Goal: Find specific page/section: Find specific page/section

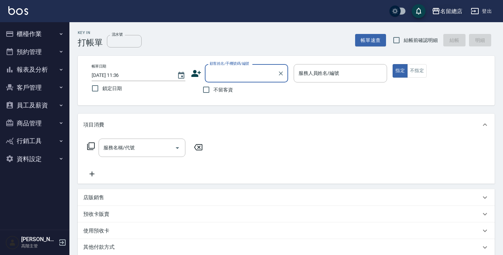
click at [447, 6] on button "名留總店" at bounding box center [447, 11] width 36 height 14
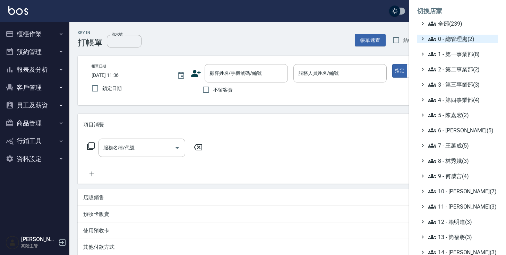
click at [447, 38] on span "0 - 總管理處(2)" at bounding box center [461, 39] width 67 height 8
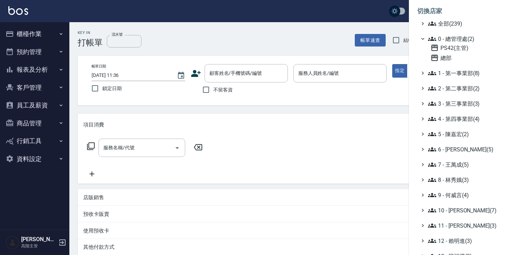
click at [447, 38] on span "0 - 總管理處(2)" at bounding box center [461, 39] width 67 height 8
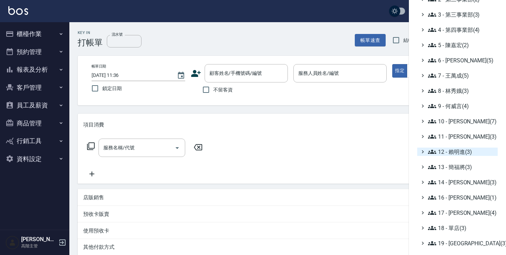
scroll to position [68, 0]
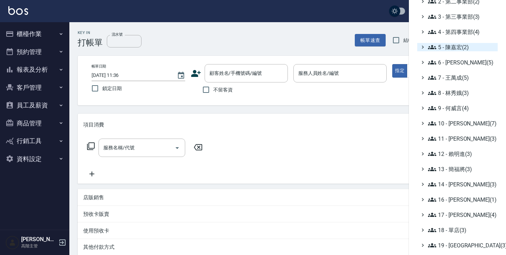
click at [457, 50] on span "5 - 陳嘉宏(2)" at bounding box center [461, 47] width 67 height 8
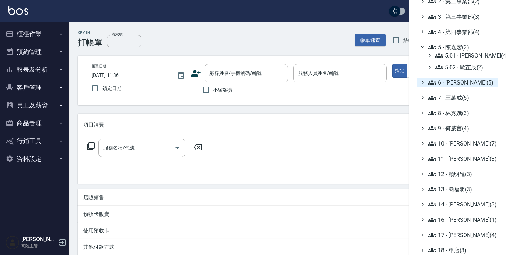
click at [458, 84] on span "6 - [PERSON_NAME](5)" at bounding box center [461, 82] width 67 height 8
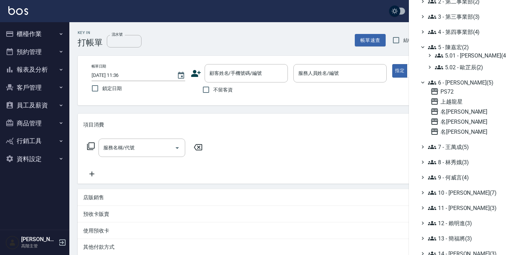
click at [458, 84] on span "6 - [PERSON_NAME](5)" at bounding box center [461, 82] width 67 height 8
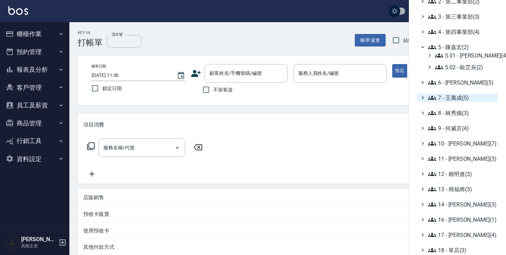
click at [459, 97] on span "7 - 王萬成(5)" at bounding box center [461, 98] width 67 height 8
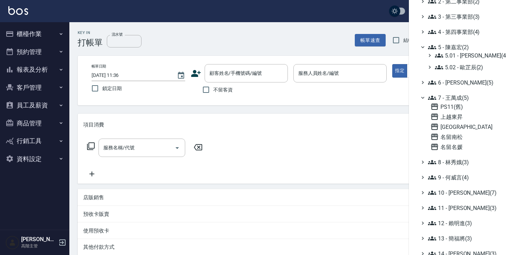
click at [459, 97] on span "7 - 王萬成(5)" at bounding box center [461, 98] width 67 height 8
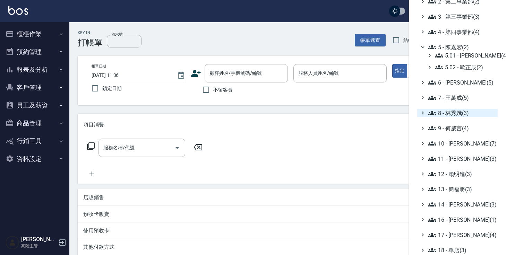
click at [459, 109] on span "8 - 林秀娥(3)" at bounding box center [461, 113] width 67 height 8
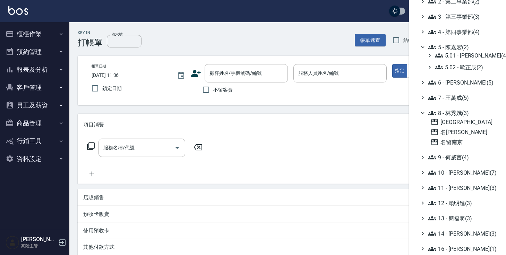
click at [459, 109] on span "8 - 林秀娥(3)" at bounding box center [461, 113] width 67 height 8
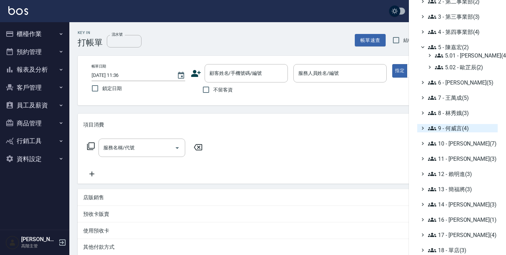
click at [459, 128] on span "9 - 何威言(4)" at bounding box center [461, 128] width 67 height 8
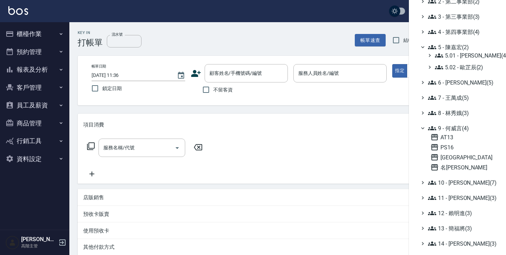
click at [459, 128] on span "9 - 何威言(4)" at bounding box center [461, 128] width 67 height 8
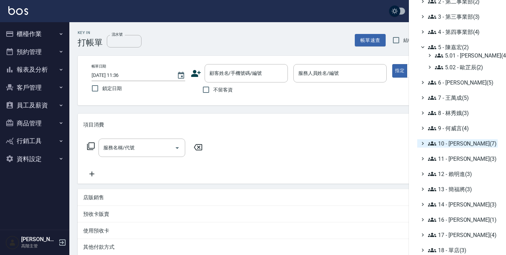
click at [460, 142] on span "10 - [PERSON_NAME](7)" at bounding box center [461, 143] width 67 height 8
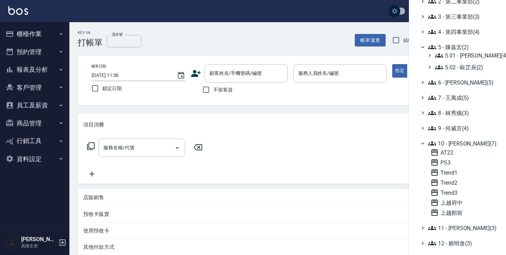
click at [460, 142] on span "10 - [PERSON_NAME](7)" at bounding box center [461, 143] width 67 height 8
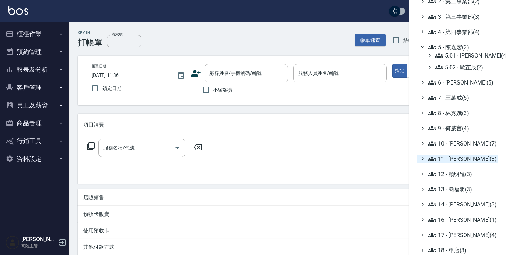
click at [459, 157] on span "11 - [PERSON_NAME](3)" at bounding box center [461, 159] width 67 height 8
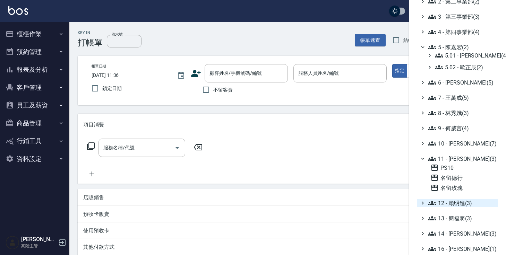
click at [460, 207] on span "12 - 賴明進(3)" at bounding box center [461, 203] width 67 height 8
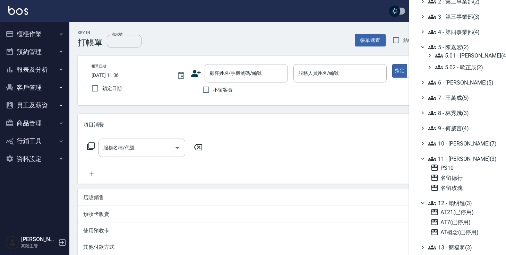
scroll to position [178, 0]
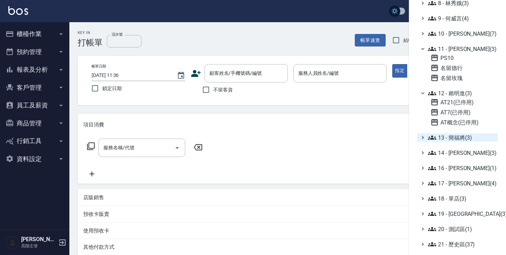
click at [453, 139] on span "13 - 簡福將(3)" at bounding box center [461, 138] width 67 height 8
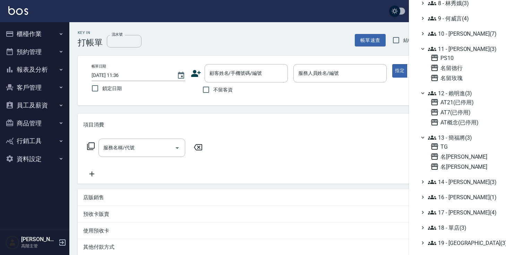
click at [453, 139] on span "13 - 簡福將(3)" at bounding box center [461, 138] width 67 height 8
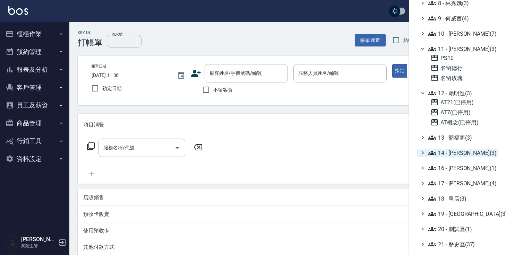
click at [454, 154] on span "14 - [PERSON_NAME](3)" at bounding box center [461, 153] width 67 height 8
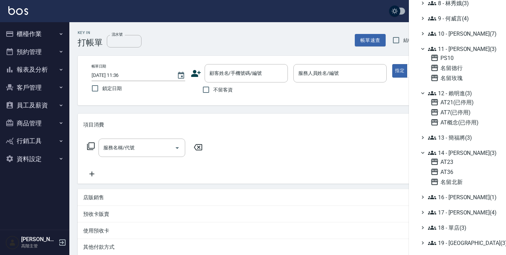
click at [454, 154] on span "14 - [PERSON_NAME](3)" at bounding box center [461, 153] width 67 height 8
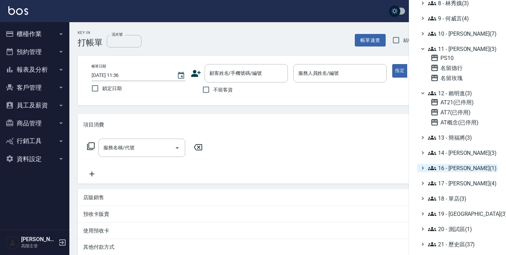
click at [454, 169] on span "16 - [PERSON_NAME](1)" at bounding box center [461, 168] width 67 height 8
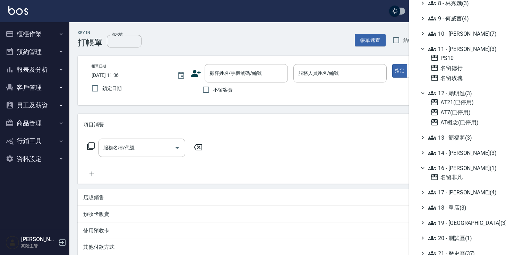
click at [454, 169] on span "16 - [PERSON_NAME](1)" at bounding box center [461, 168] width 67 height 8
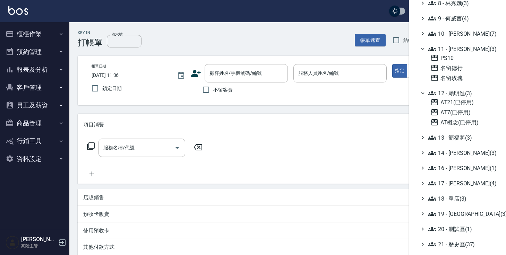
scroll to position [205, 0]
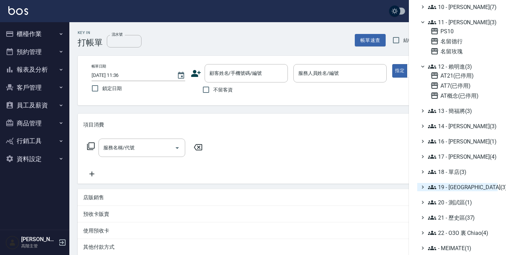
click at [455, 187] on span "19 - [GEOGRAPHIC_DATA](3)" at bounding box center [461, 187] width 67 height 8
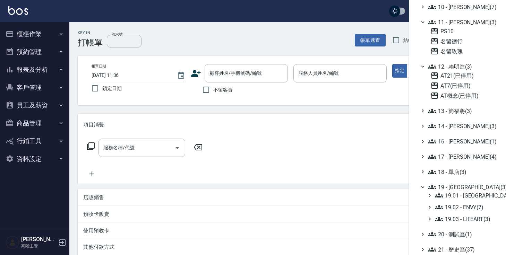
click at [455, 187] on span "19 - [GEOGRAPHIC_DATA](3)" at bounding box center [461, 187] width 67 height 8
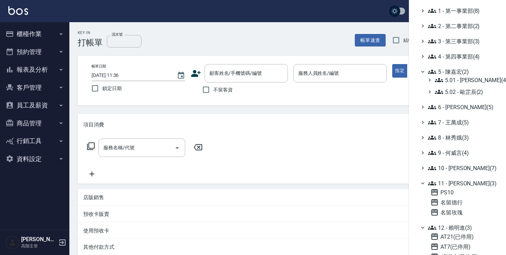
scroll to position [0, 0]
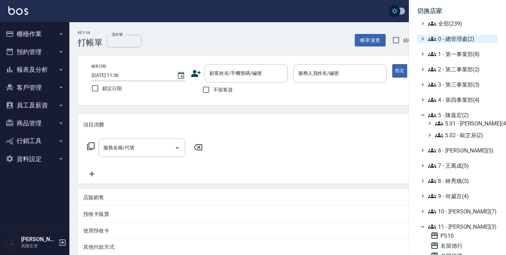
click at [444, 37] on span "0 - 總管理處(2)" at bounding box center [461, 39] width 67 height 8
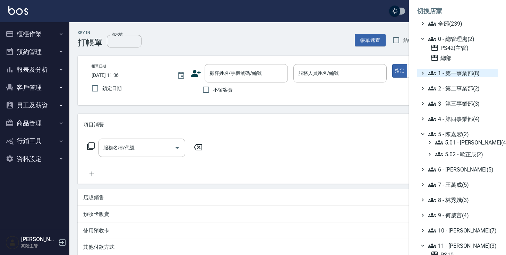
click at [452, 75] on span "1 - 第一事業部(8)" at bounding box center [461, 73] width 67 height 8
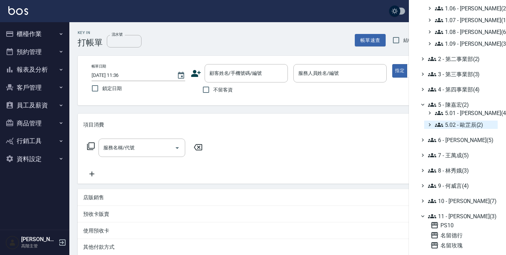
scroll to position [117, 0]
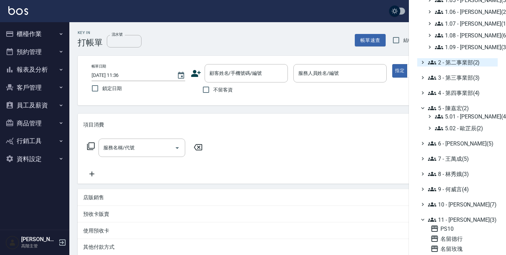
click at [449, 61] on span "2 - 第二事業部(2)" at bounding box center [461, 62] width 67 height 8
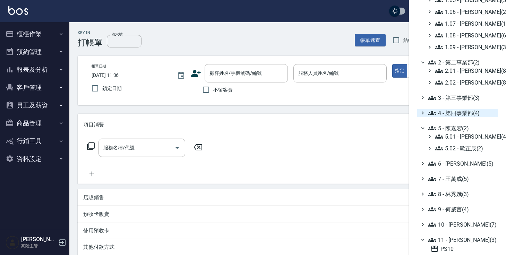
click at [456, 113] on span "4 - 第四事業部(4)" at bounding box center [461, 113] width 67 height 8
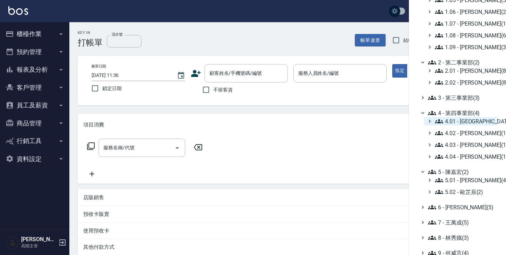
click at [460, 124] on span "4.01 - [GEOGRAPHIC_DATA](3)" at bounding box center [465, 121] width 60 height 8
